Goal: Task Accomplishment & Management: Manage account settings

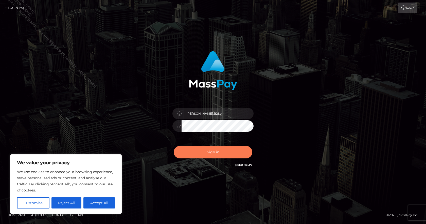
click at [225, 152] on button "Sign in" at bounding box center [213, 152] width 79 height 12
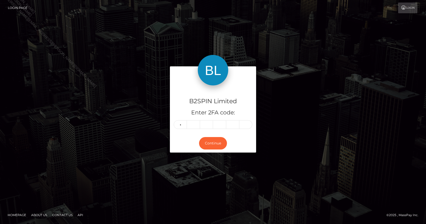
type input "2"
type input "6"
type input "2"
type input "3"
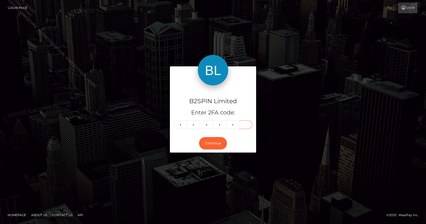
type input "5"
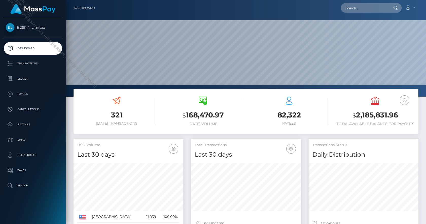
scroll to position [90, 110]
drag, startPoint x: 402, startPoint y: 113, endPoint x: 354, endPoint y: 111, distance: 48.3
click at [354, 111] on h3 "$ 2,185,831.96" at bounding box center [375, 115] width 79 height 10
copy h3 "$ 2,185,831.96"
